Goal: Information Seeking & Learning: Find contact information

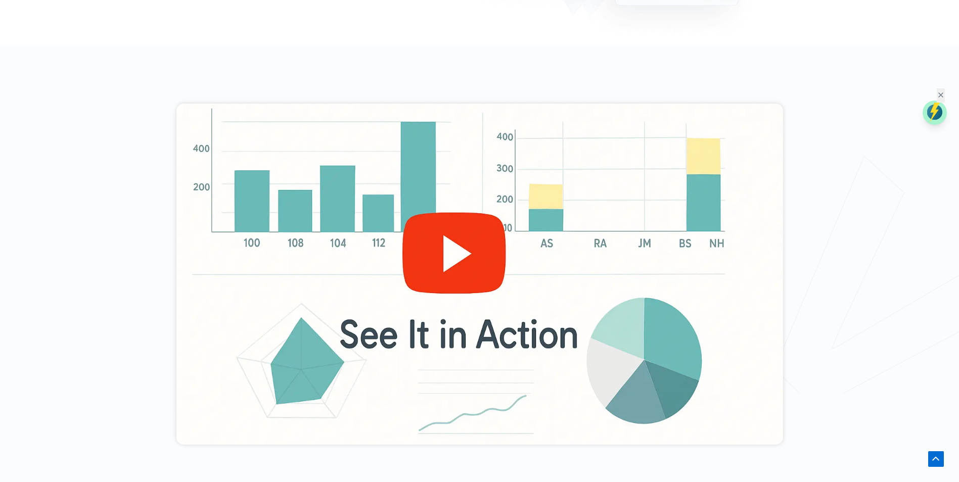
scroll to position [354, 0]
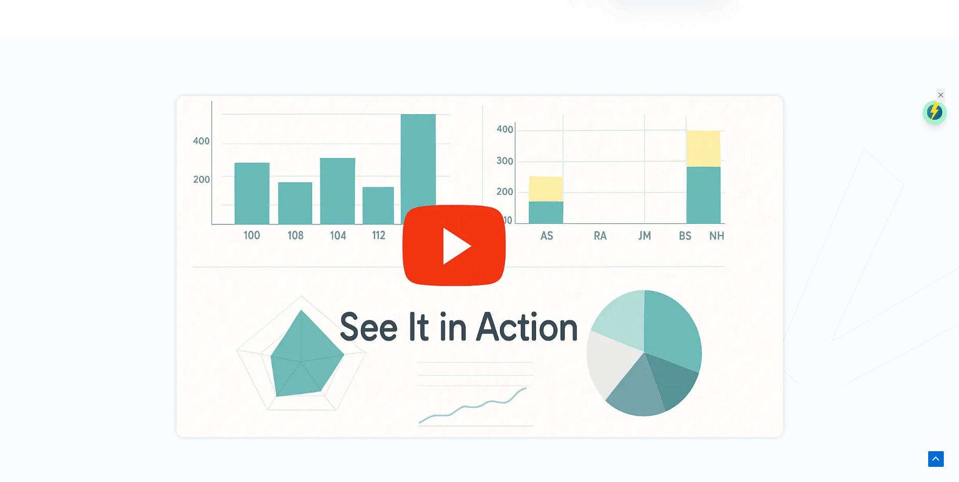
click at [415, 241] on div at bounding box center [479, 266] width 607 height 341
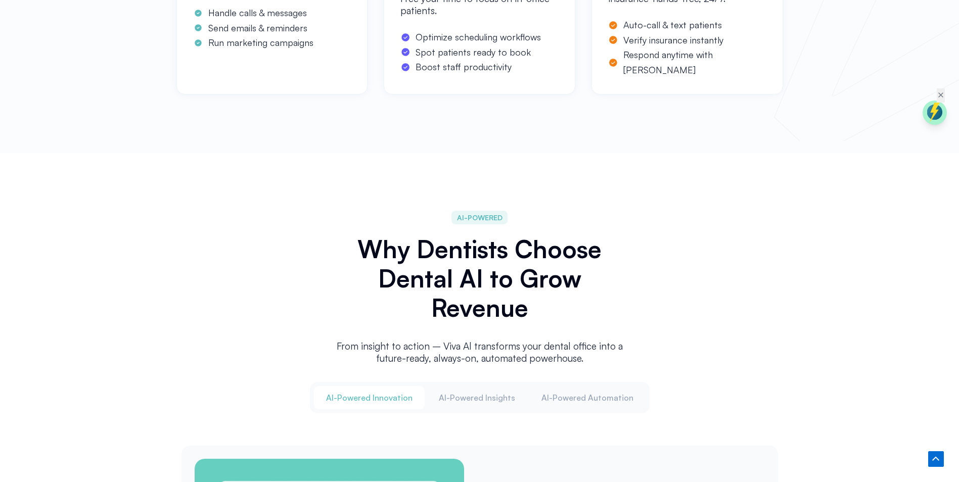
scroll to position [1011, 0]
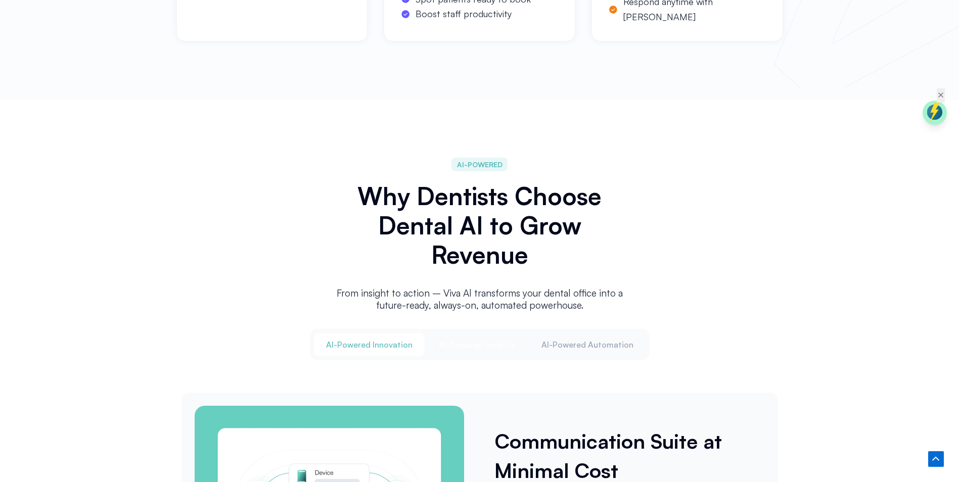
click at [507, 344] on span "Al-Powered Insights" at bounding box center [477, 344] width 76 height 11
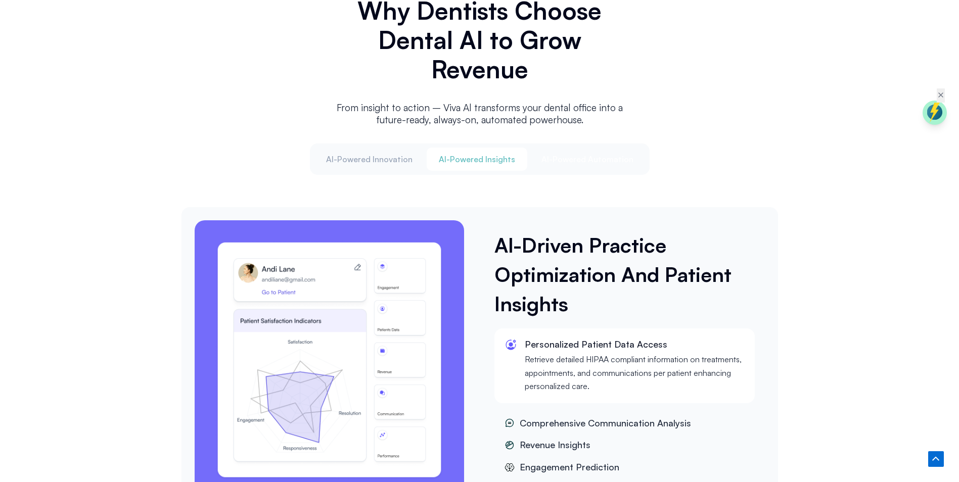
scroll to position [1314, 0]
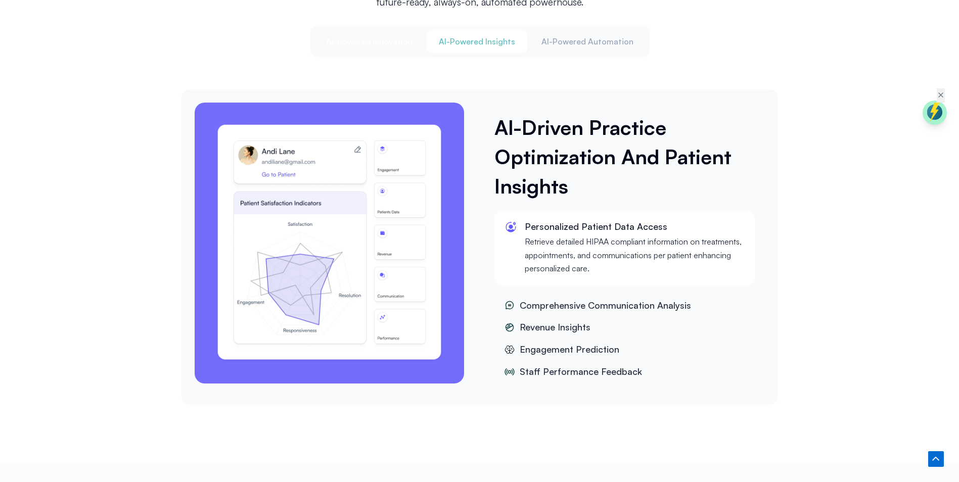
click at [388, 38] on span "Al-Powered Innovation" at bounding box center [369, 41] width 86 height 11
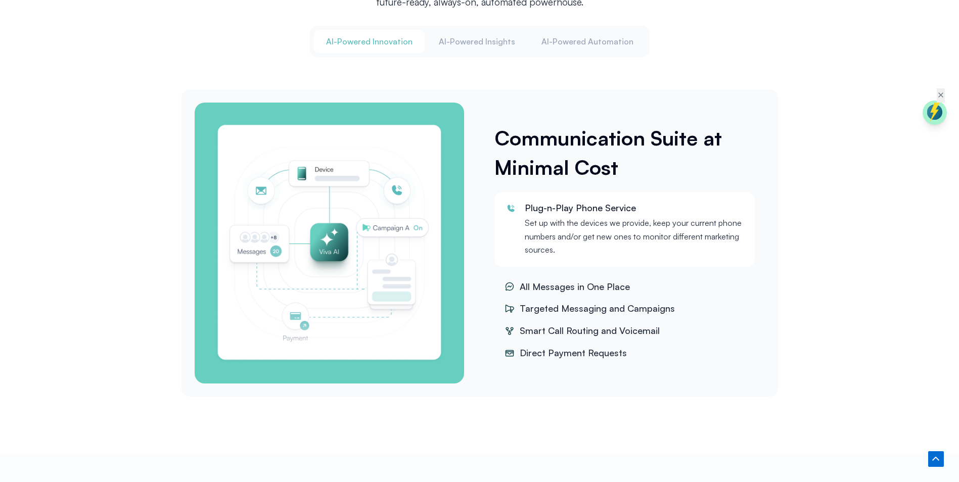
click at [484, 53] on div "Al-Powered Innovation Al-Powered Insights Al-Powered Automation" at bounding box center [480, 41] width 340 height 31
click at [497, 38] on span "Al-Powered Insights" at bounding box center [477, 41] width 76 height 11
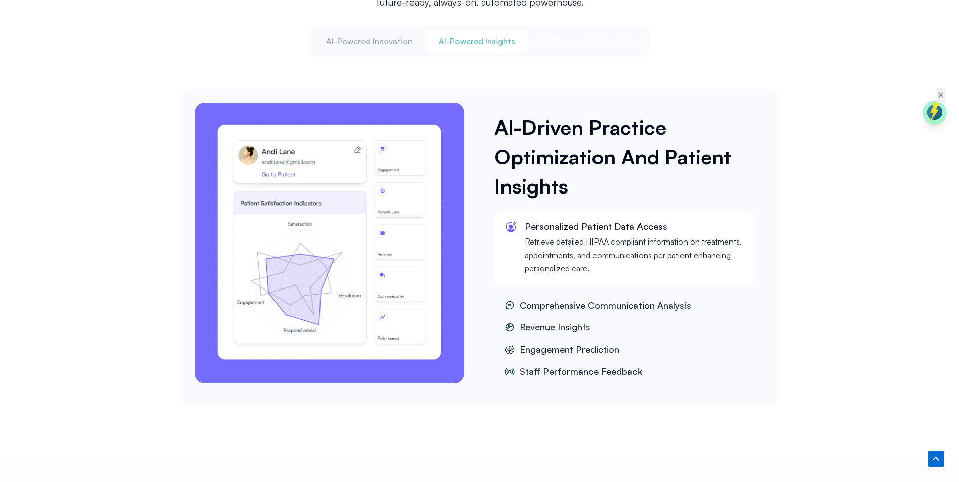
click at [587, 39] on span "Al-Powered Automation" at bounding box center [587, 41] width 92 height 11
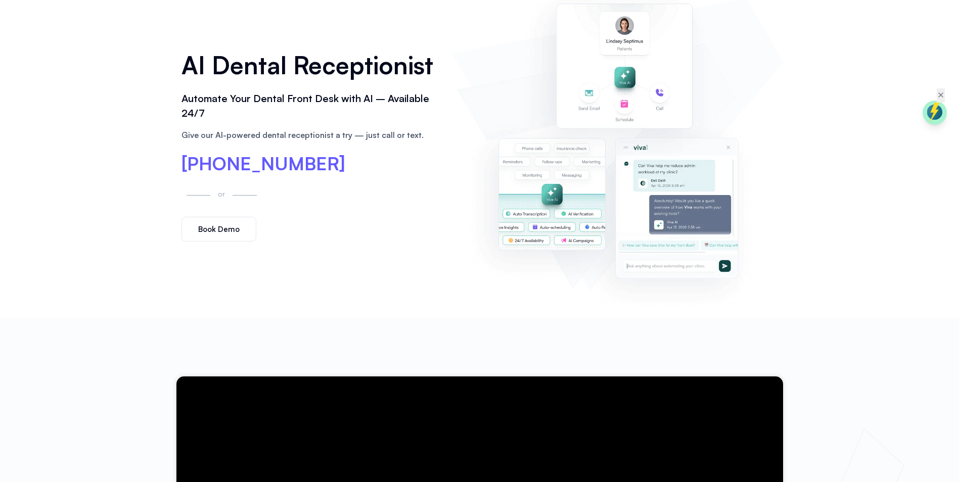
scroll to position [0, 0]
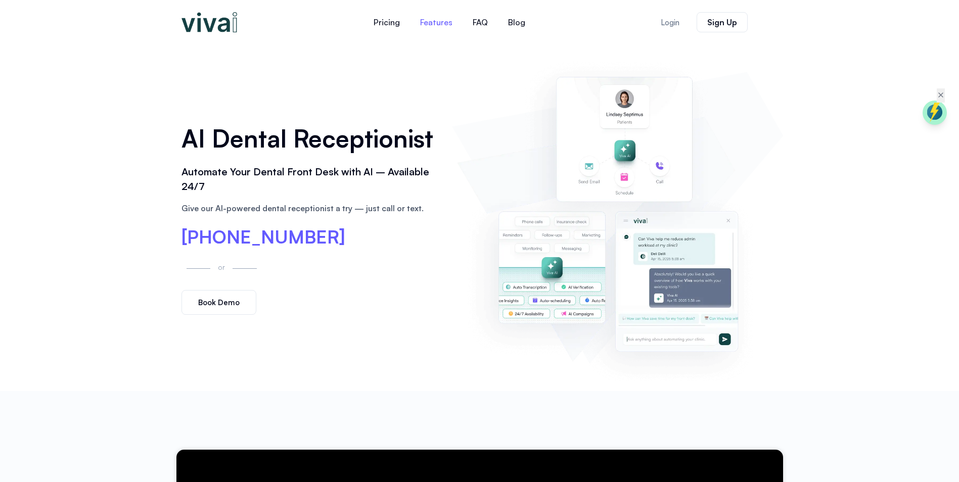
click at [434, 20] on link "Features" at bounding box center [436, 22] width 53 height 24
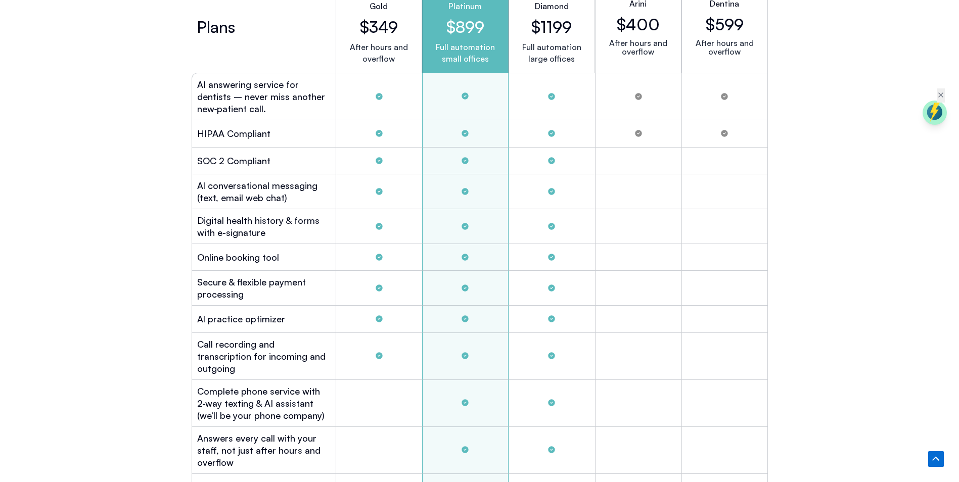
scroll to position [2525, 0]
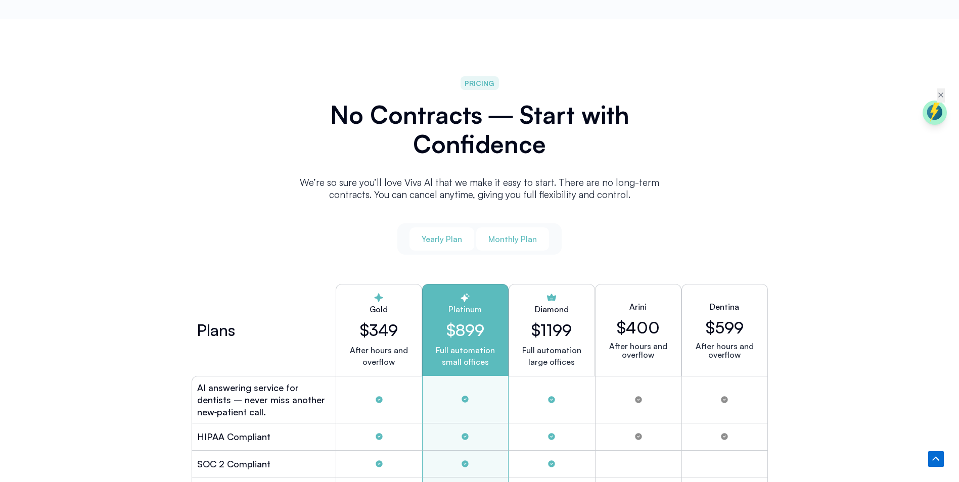
click at [520, 241] on span "Monthly Plan" at bounding box center [512, 239] width 49 height 11
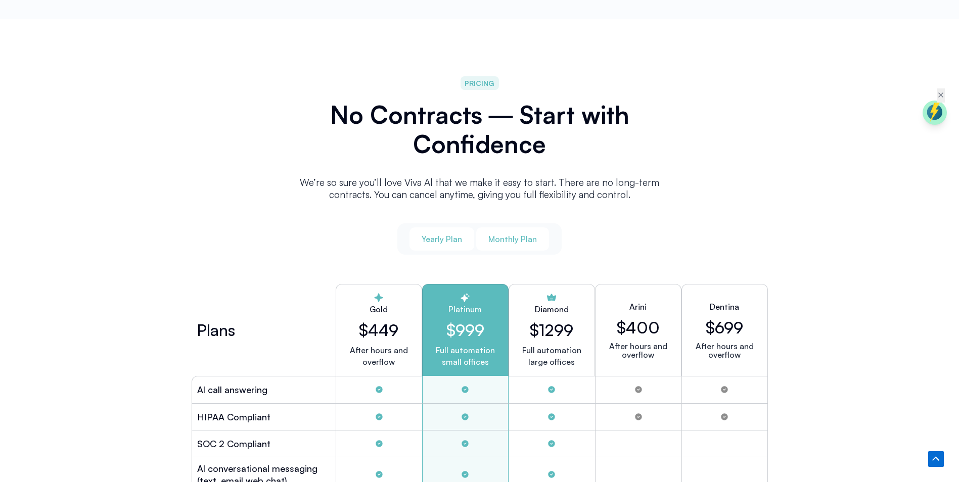
click at [447, 242] on button "Yearly Plan" at bounding box center [441, 238] width 65 height 23
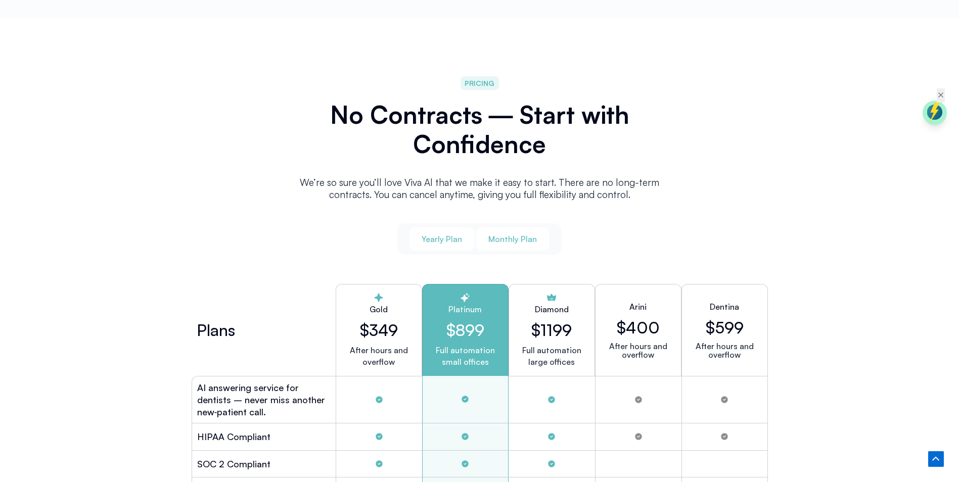
click at [505, 239] on span "Monthly Plan" at bounding box center [512, 239] width 49 height 11
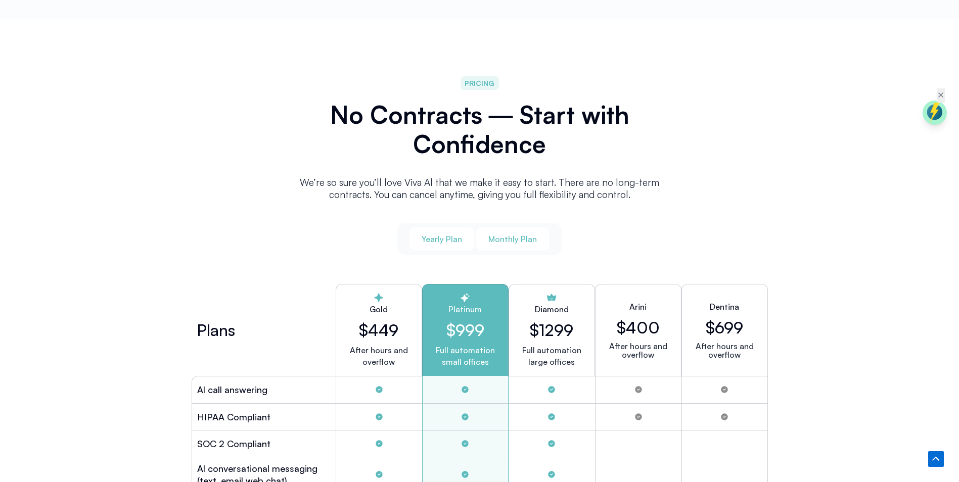
click at [443, 230] on button "Yearly Plan" at bounding box center [441, 238] width 65 height 23
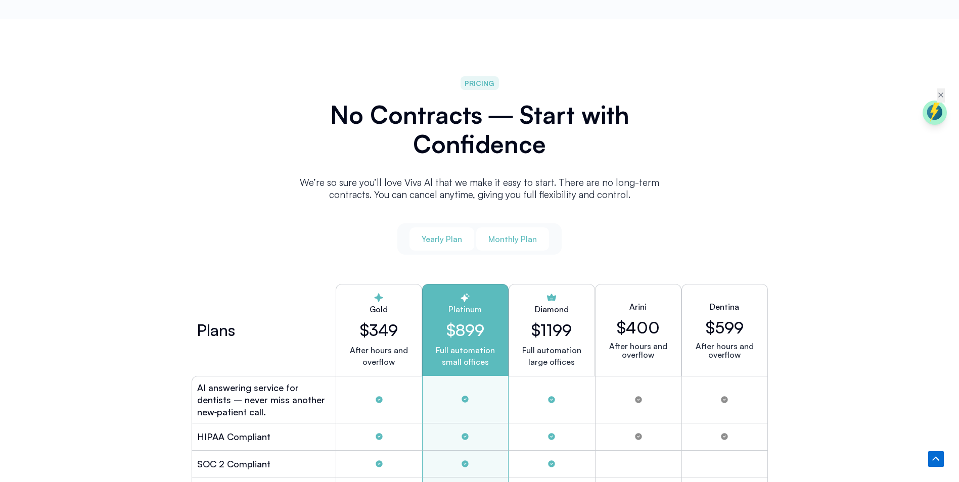
click at [492, 227] on button "Monthly Plan" at bounding box center [512, 238] width 73 height 23
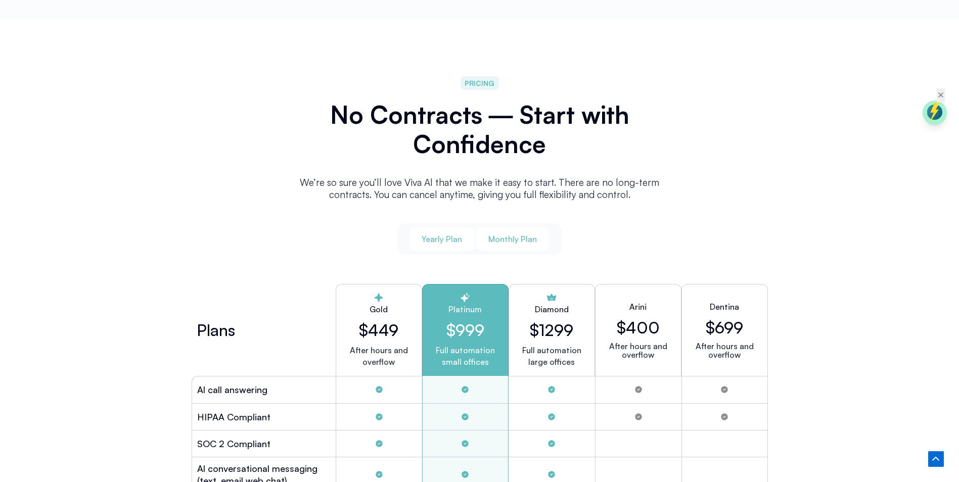
click at [430, 235] on span "Yearly Plan" at bounding box center [442, 239] width 40 height 11
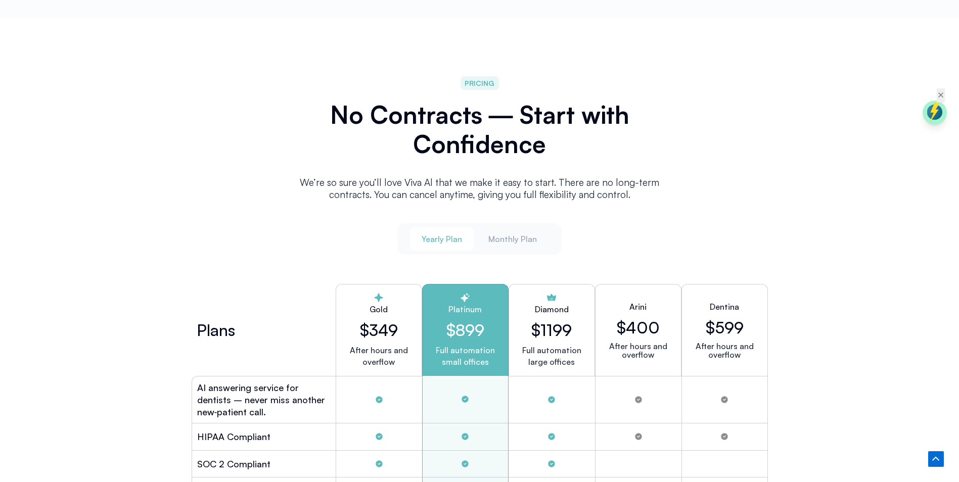
click at [503, 223] on div "Yearly Plan Monthly Plan" at bounding box center [479, 238] width 164 height 31
click at [501, 235] on span "Monthly Plan" at bounding box center [512, 239] width 49 height 11
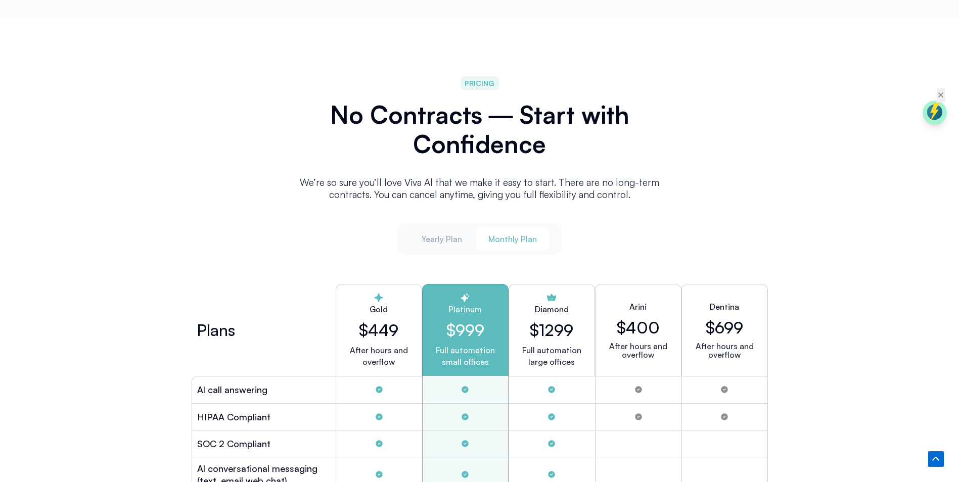
click at [407, 227] on div "Yearly Plan Monthly Plan" at bounding box center [479, 238] width 164 height 31
click at [400, 236] on div "Yearly Plan Monthly Plan" at bounding box center [479, 238] width 164 height 31
click at [445, 234] on span "Yearly Plan" at bounding box center [442, 239] width 40 height 11
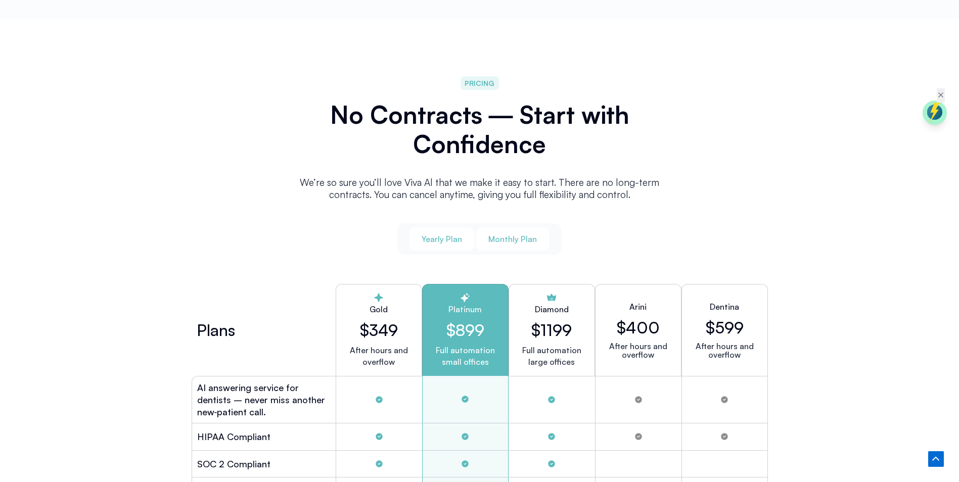
click at [510, 234] on span "Monthly Plan" at bounding box center [512, 239] width 49 height 11
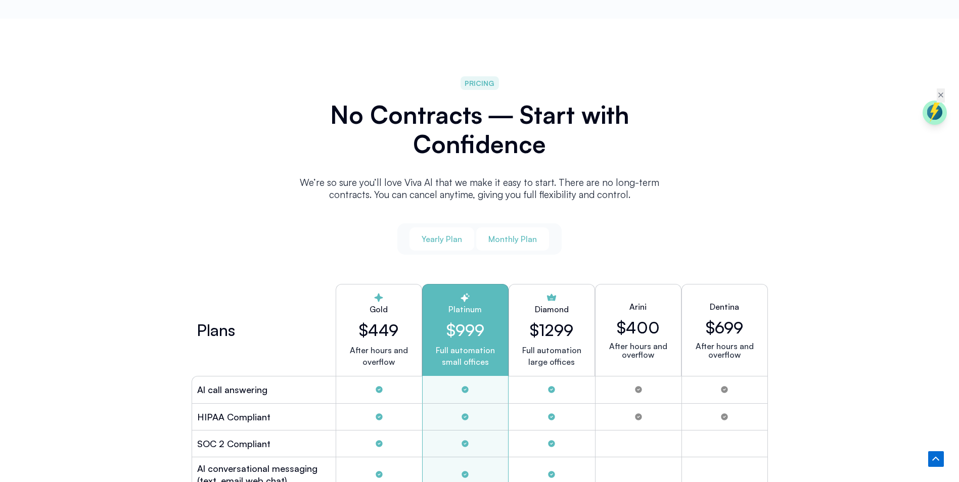
click at [421, 236] on button "Yearly Plan" at bounding box center [441, 238] width 65 height 23
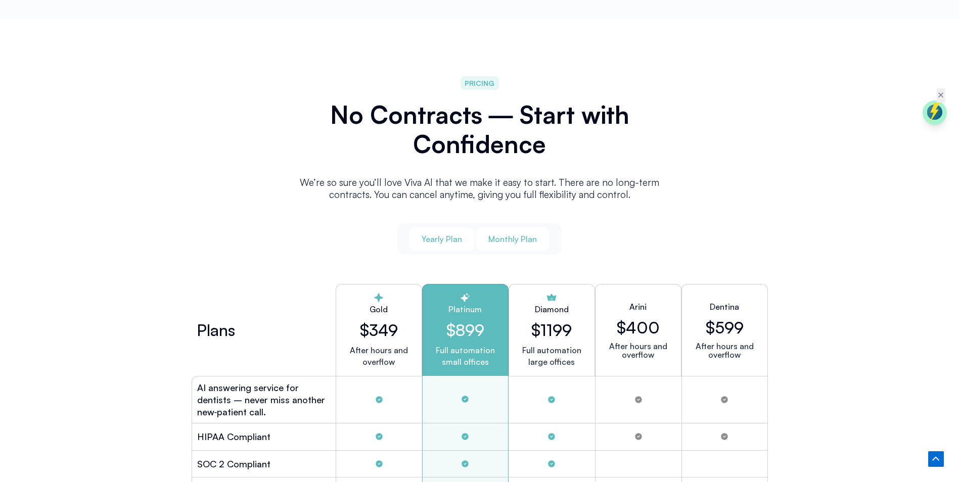
click at [523, 234] on span "Monthly Plan" at bounding box center [512, 239] width 49 height 11
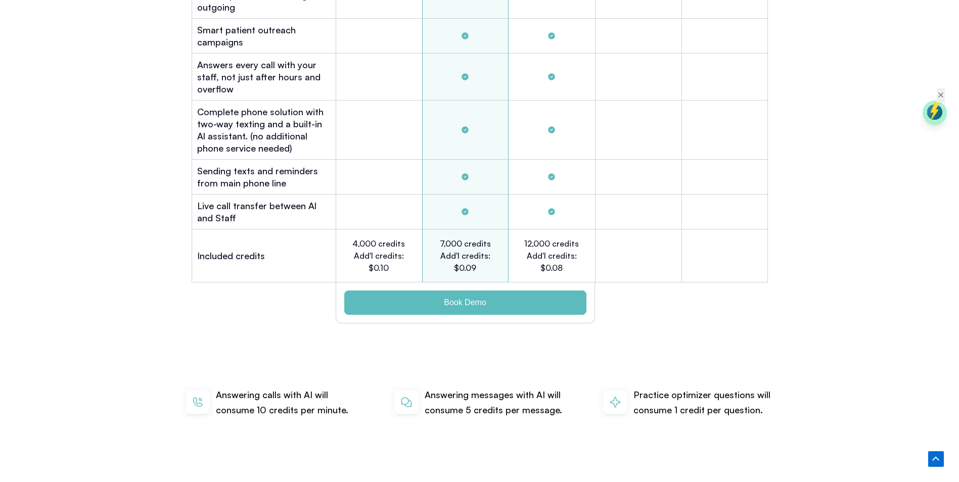
scroll to position [3182, 0]
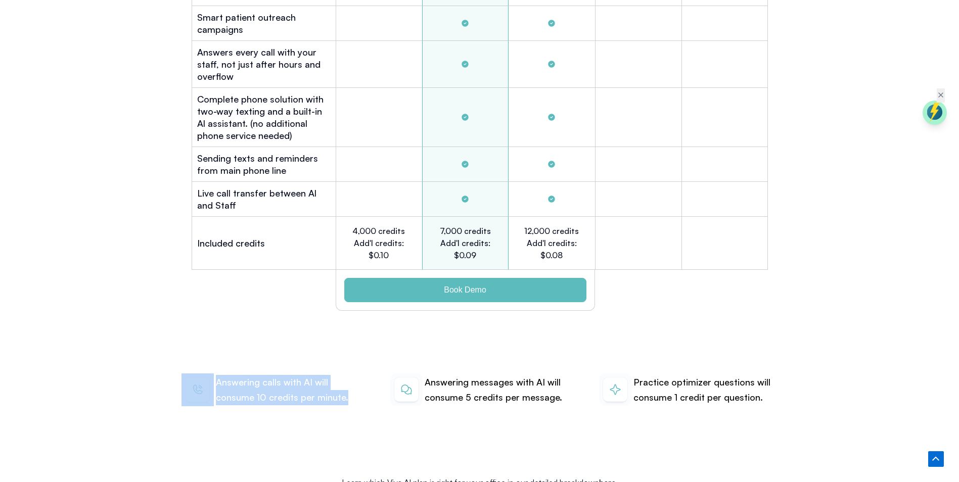
drag, startPoint x: 347, startPoint y: 385, endPoint x: 205, endPoint y: 369, distance: 143.0
click at [205, 374] on div "Answering calls with AI will consume 10 credits per minute." at bounding box center [270, 390] width 179 height 33
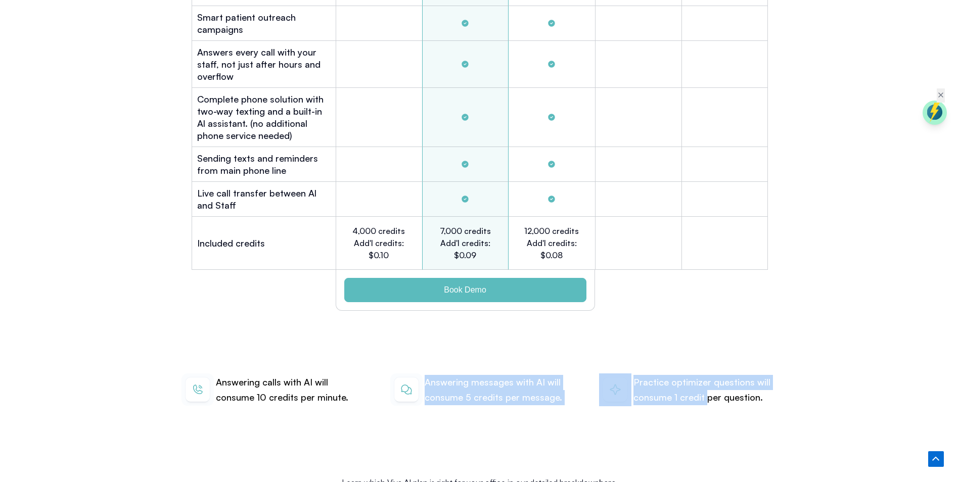
drag, startPoint x: 425, startPoint y: 366, endPoint x: 707, endPoint y: 391, distance: 283.2
click at [707, 391] on div "Answering calls with AI will consume 10 credits per minute. Answering messages …" at bounding box center [479, 390] width 607 height 98
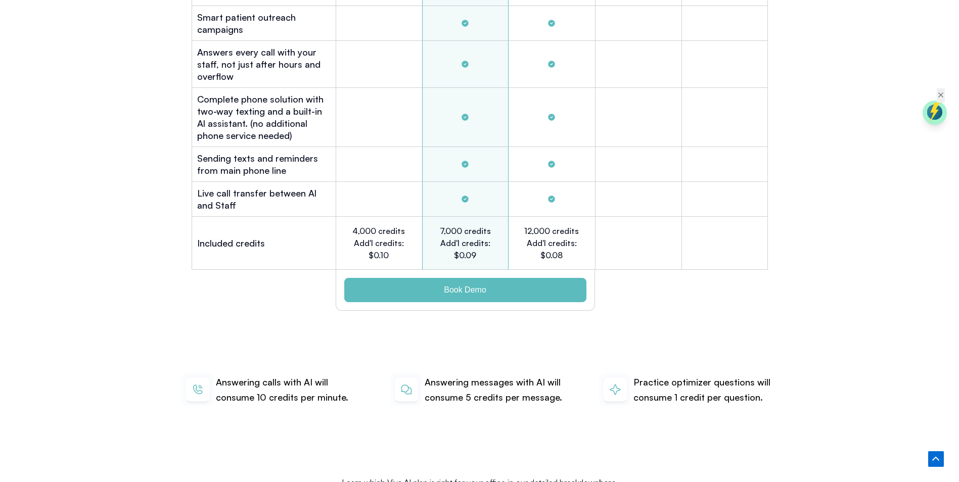
drag, startPoint x: 707, startPoint y: 391, endPoint x: 530, endPoint y: 433, distance: 181.7
click at [530, 444] on div "Learn which Viva AI plan is right for your office in our detailed breakdown her…" at bounding box center [479, 483] width 607 height 78
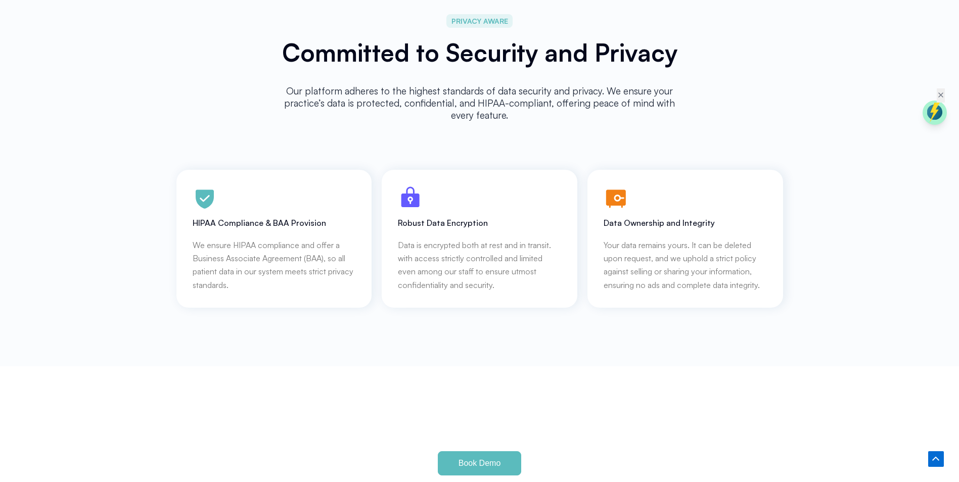
scroll to position [4395, 0]
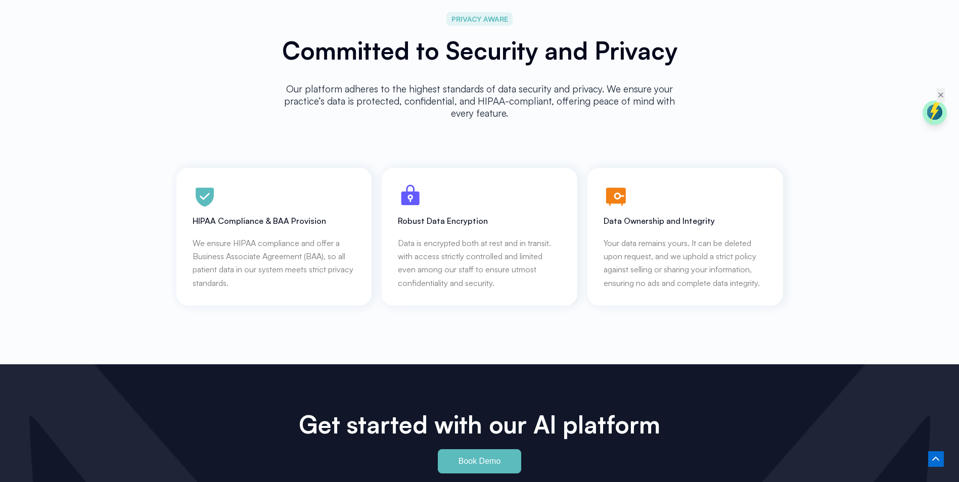
click at [290, 237] on p "We ensure HIPAA compliance and offer a Business Associate Agreement (BAA), so a…" at bounding box center [274, 264] width 163 height 54
click at [433, 238] on p "Data is encrypted both at rest and in transit. with access strictly controlled …" at bounding box center [479, 264] width 163 height 54
click at [586, 233] on div "HIPAA Compliance & BAA Provision We ensure HIPAA compliance and offer a Busines…" at bounding box center [479, 222] width 607 height 168
click at [555, 218] on div "Robust Data Encryption Data is encrypted both at rest and in transit. with acce…" at bounding box center [479, 253] width 163 height 74
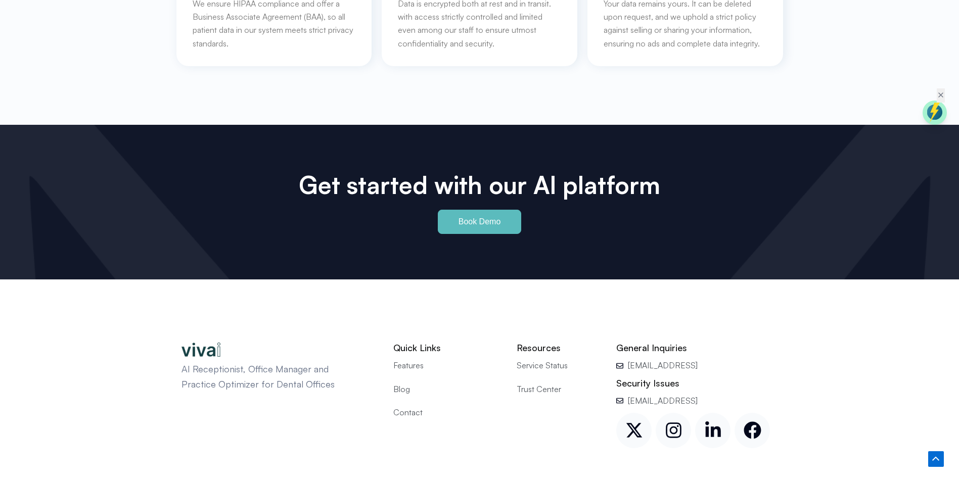
scroll to position [4685, 0]
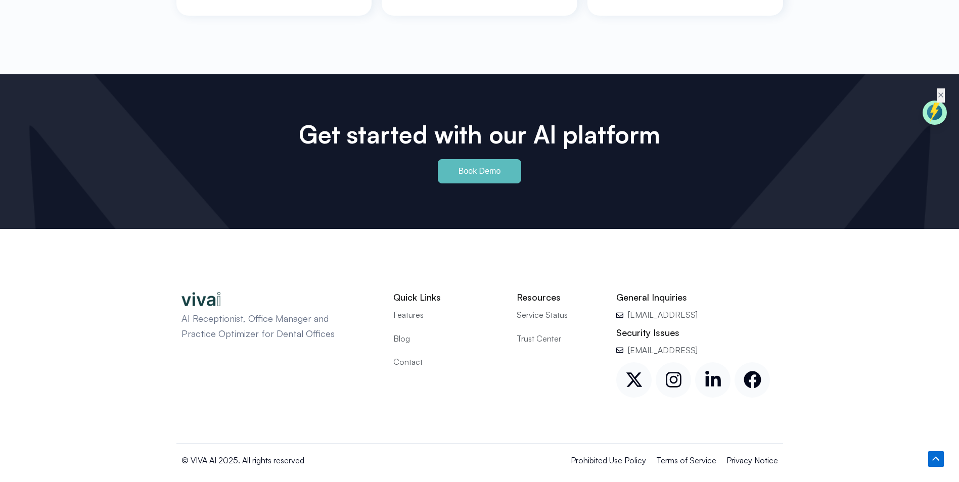
click at [419, 355] on span "Contact" at bounding box center [407, 361] width 29 height 13
click at [416, 388] on div "AI Receptionist, Office Manager and Practice Optimizer for Dental Offices Quick…" at bounding box center [479, 339] width 607 height 210
click at [400, 332] on span "Blog" at bounding box center [401, 338] width 17 height 13
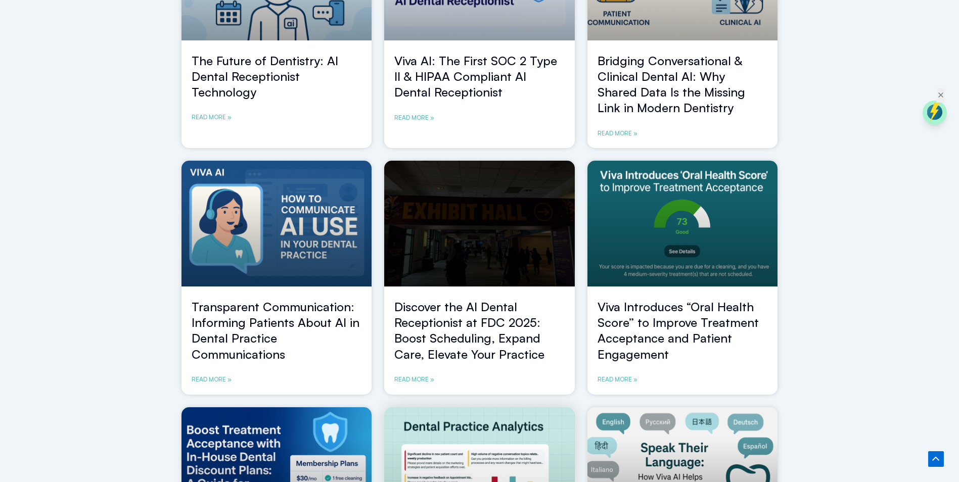
scroll to position [202, 0]
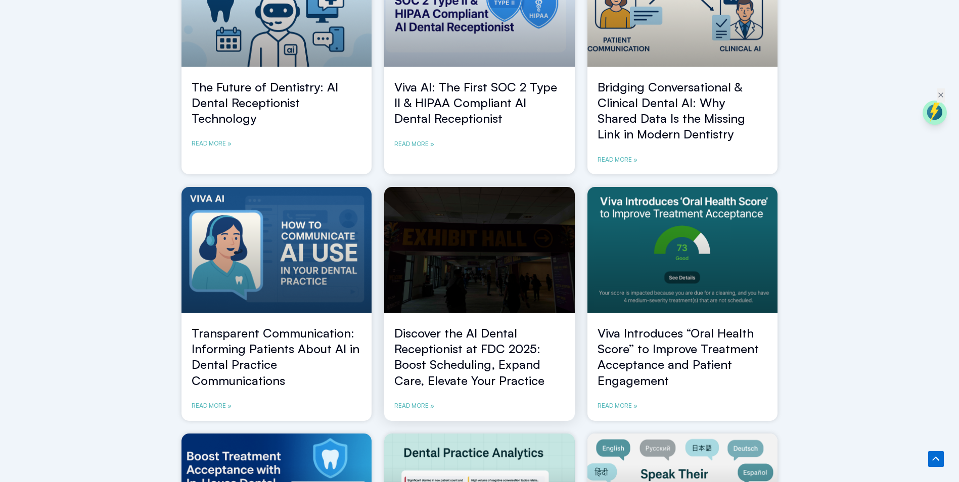
click at [478, 333] on link "Discover the AI Dental Receptionist at FDC 2025: Boost Scheduling, Expand Care,…" at bounding box center [469, 357] width 150 height 63
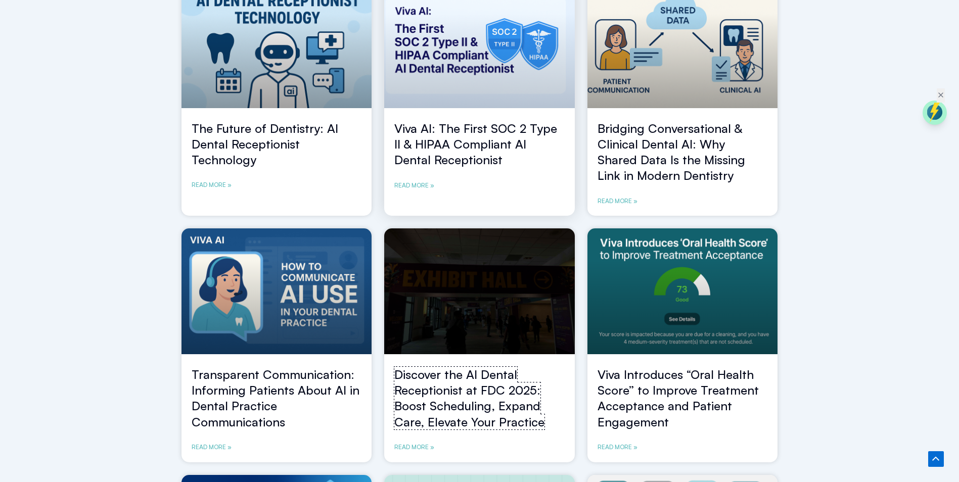
scroll to position [0, 0]
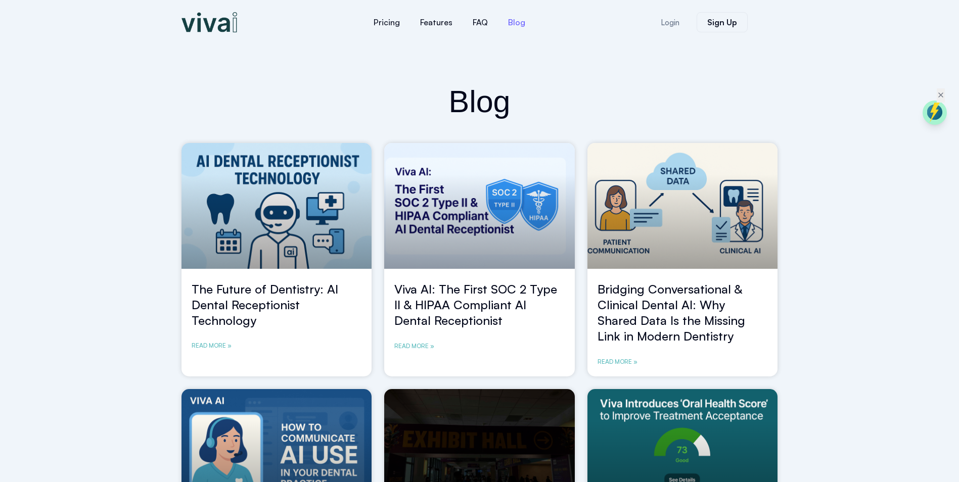
click at [214, 26] on img at bounding box center [209, 22] width 56 height 20
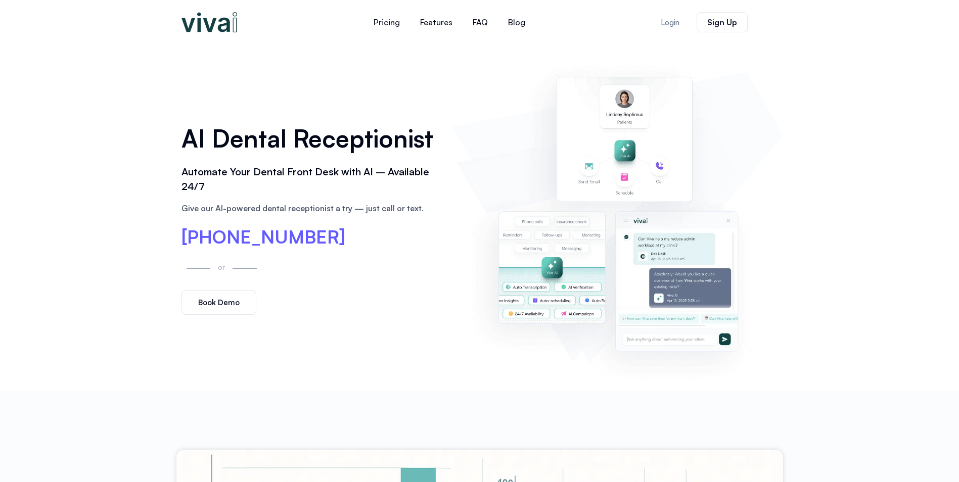
scroll to position [101, 0]
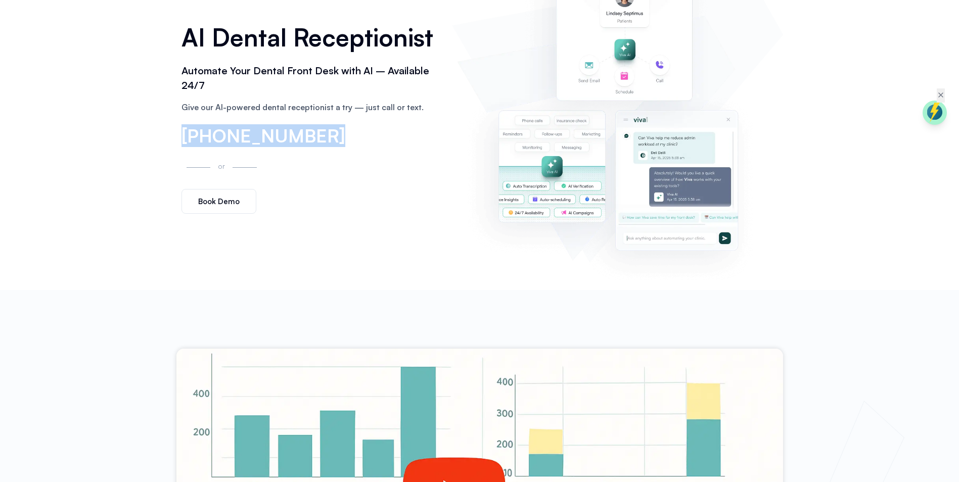
drag, startPoint x: 182, startPoint y: 132, endPoint x: 322, endPoint y: 136, distance: 140.1
click at [322, 136] on div "[PHONE_NUMBER]" at bounding box center [311, 136] width 261 height 19
copy span "[PHONE_NUMBER]"
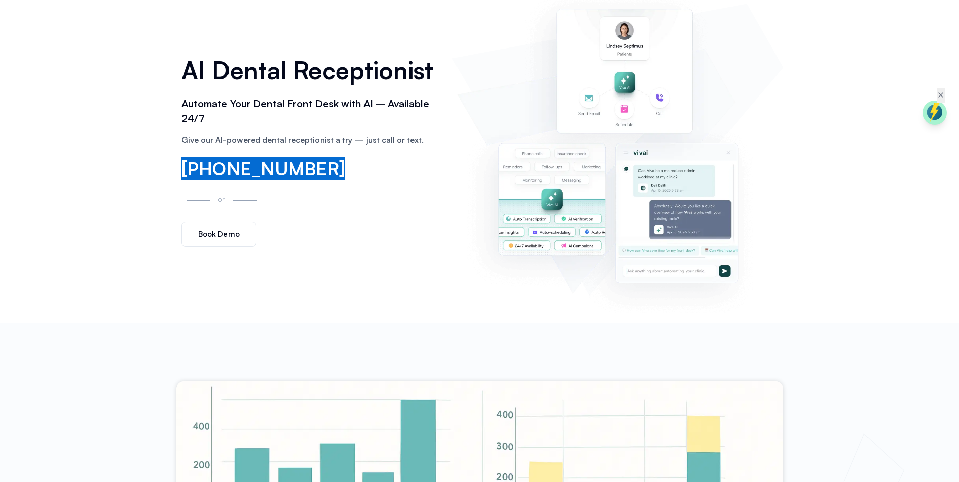
scroll to position [51, 0]
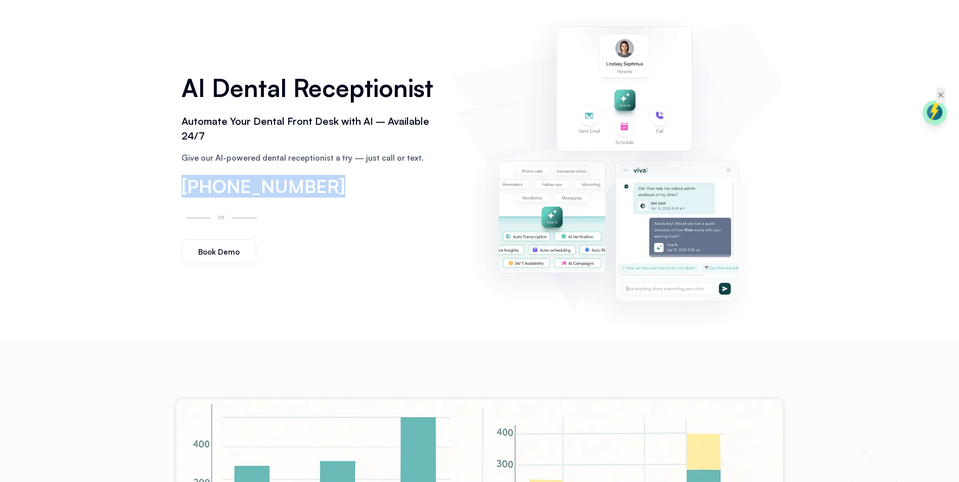
click at [939, 93] on icon at bounding box center [940, 94] width 9 height 9
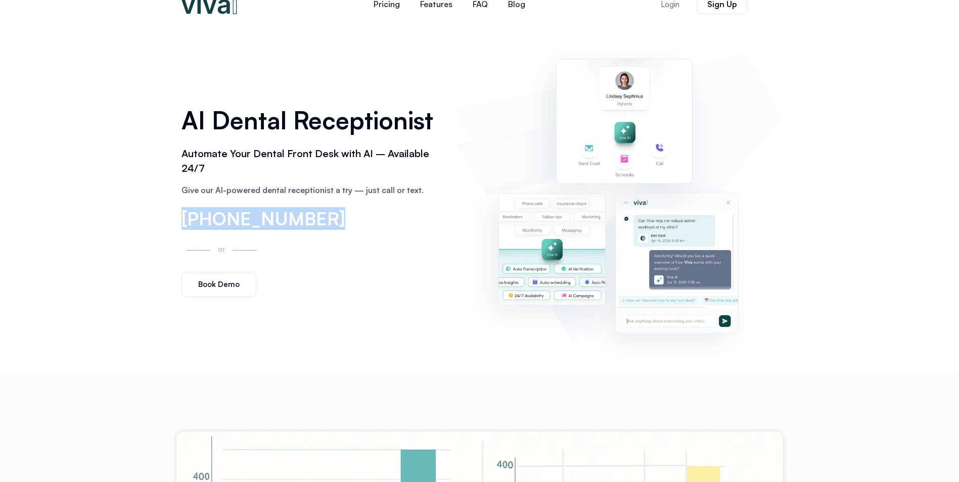
scroll to position [0, 0]
